Goal: Navigation & Orientation: Find specific page/section

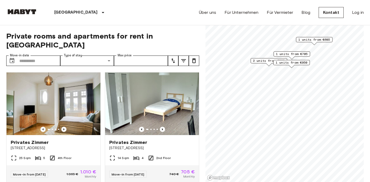
click at [189, 1] on div "Hamburg Europa Amsterdam Berlin Brüssel Köln Dusseldorf Frankfurt Graz Hamburg …" at bounding box center [185, 12] width 358 height 25
